Goal: Task Accomplishment & Management: Manage account settings

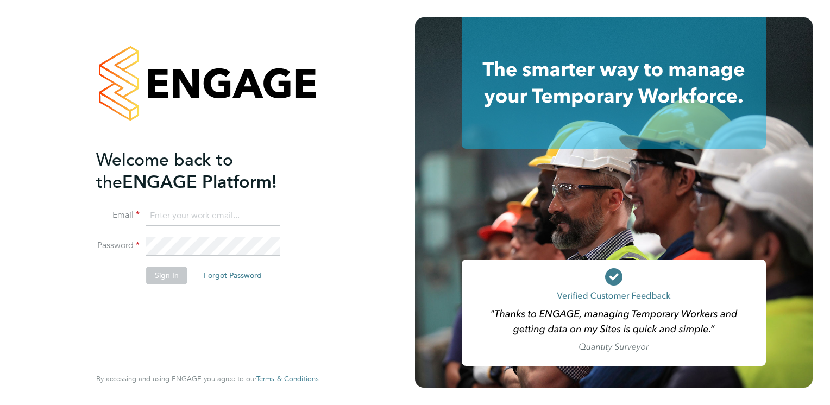
type input "darren.hurst@hmsworks.co.uk"
click at [168, 279] on button "Sign In" at bounding box center [166, 275] width 41 height 17
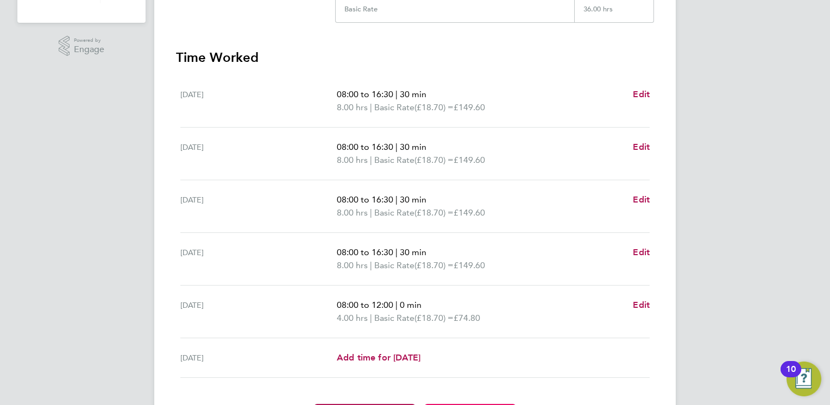
scroll to position [217, 0]
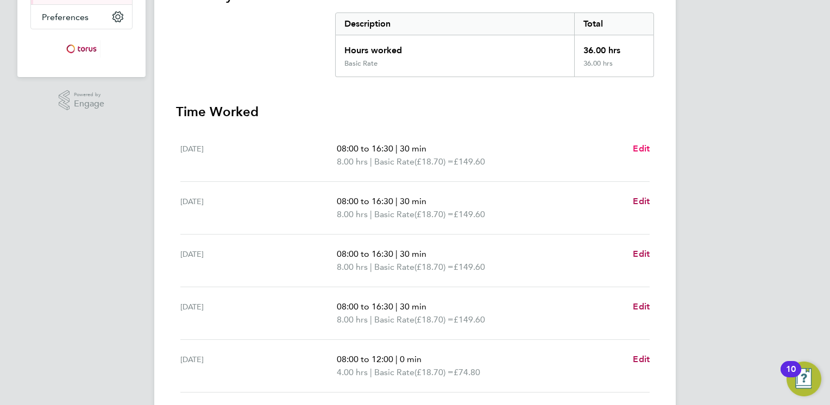
click at [643, 149] on span "Edit" at bounding box center [641, 148] width 17 height 10
select select "30"
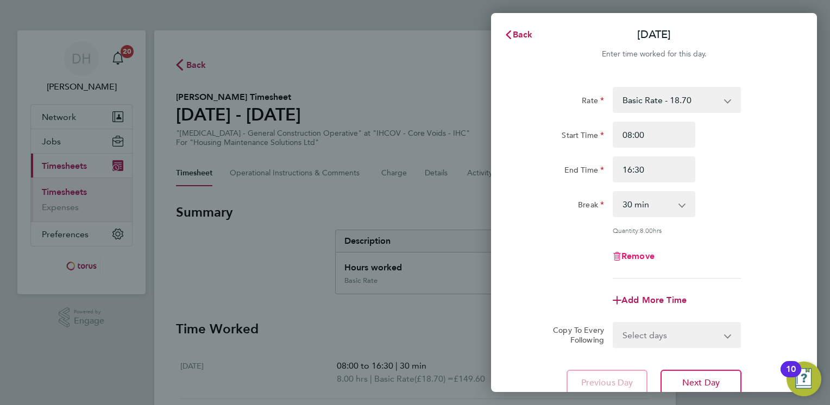
click at [639, 254] on span "Remove" at bounding box center [638, 256] width 33 height 10
select select "null"
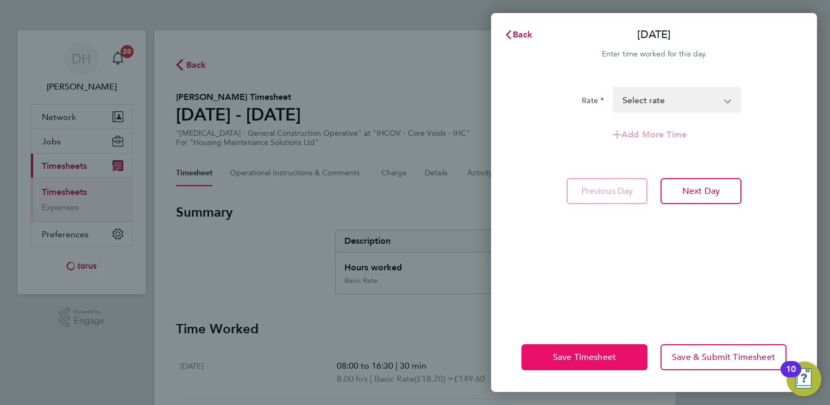
click at [593, 360] on span "Save Timesheet" at bounding box center [584, 357] width 63 height 11
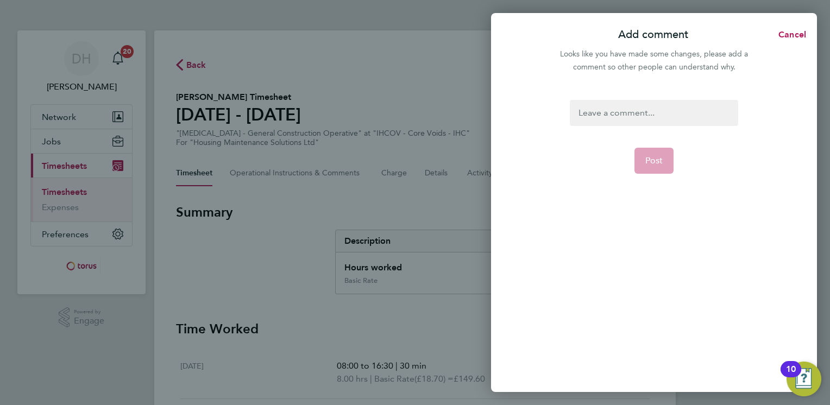
click at [606, 110] on div at bounding box center [654, 113] width 168 height 26
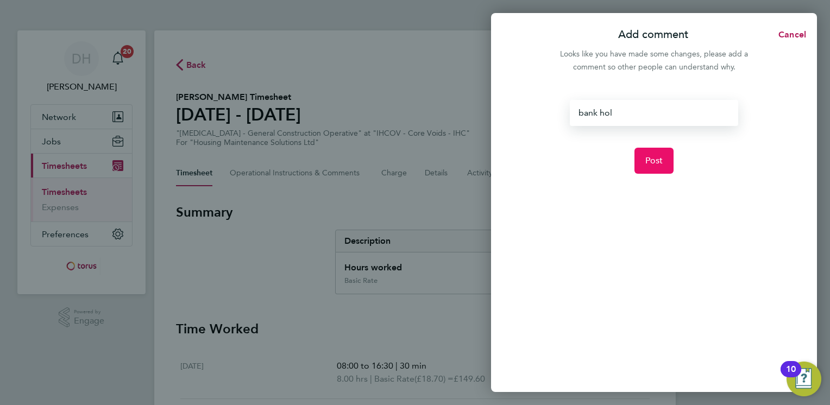
click at [654, 157] on span "Post" at bounding box center [655, 160] width 18 height 11
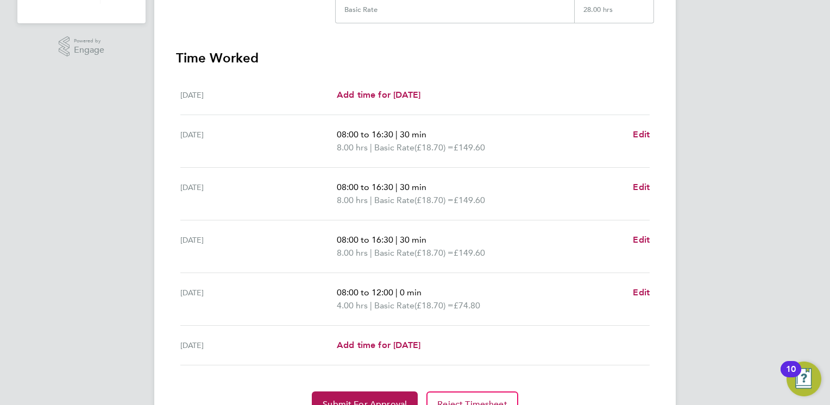
scroll to position [326, 0]
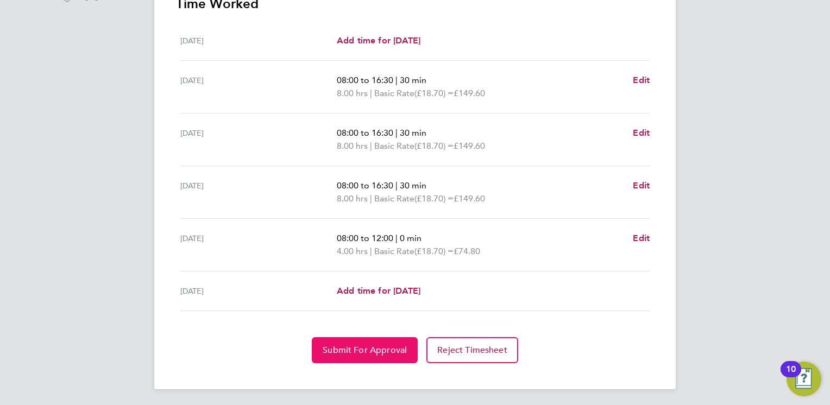
click at [360, 348] on span "Submit For Approval" at bounding box center [365, 350] width 84 height 11
click at [360, 348] on span "Approve Timesheet" at bounding box center [365, 350] width 80 height 11
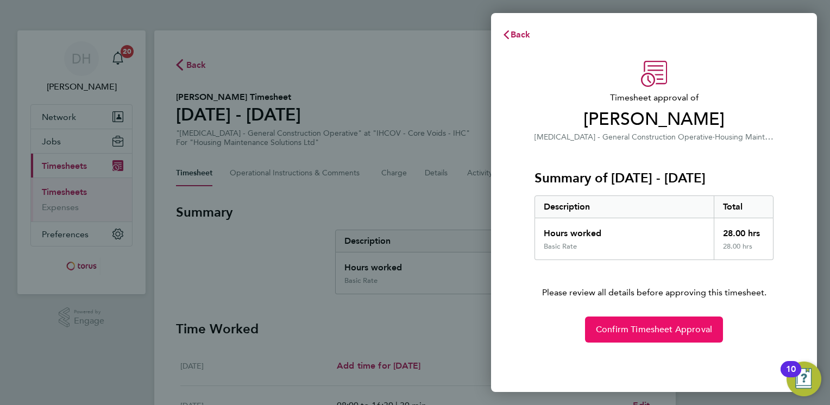
click at [661, 332] on span "Confirm Timesheet Approval" at bounding box center [654, 329] width 116 height 11
